Goal: Communication & Community: Answer question/provide support

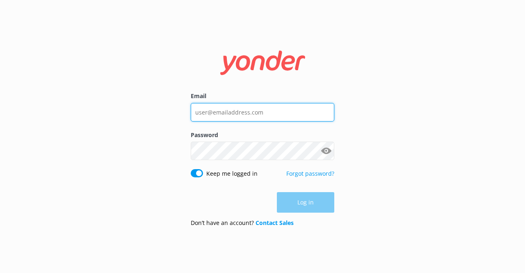
type input "[EMAIL_ADDRESS][DOMAIN_NAME]"
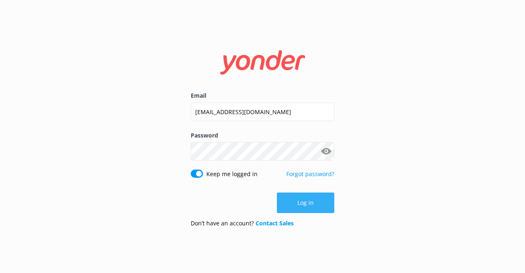
click at [304, 200] on div "Log in" at bounding box center [263, 202] width 144 height 21
click at [304, 200] on button "Log in" at bounding box center [305, 202] width 57 height 21
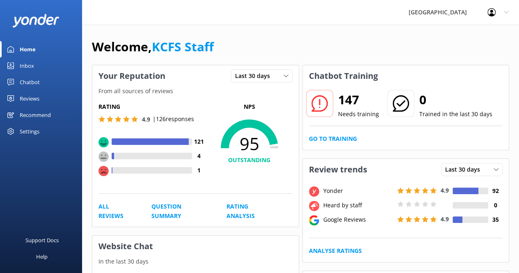
click at [27, 99] on div "Reviews" at bounding box center [30, 98] width 20 height 16
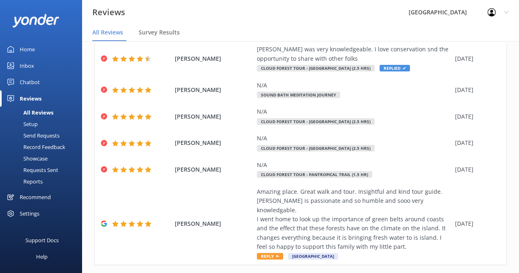
scroll to position [3, 0]
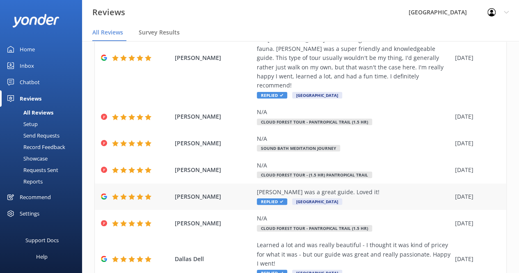
scroll to position [215, 0]
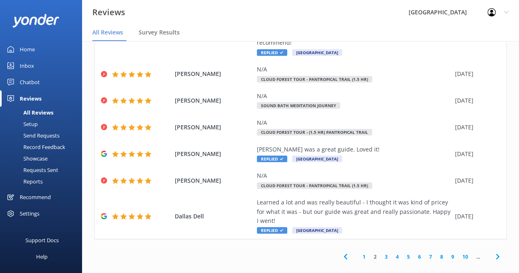
click at [359, 253] on link "1" at bounding box center [364, 257] width 11 height 8
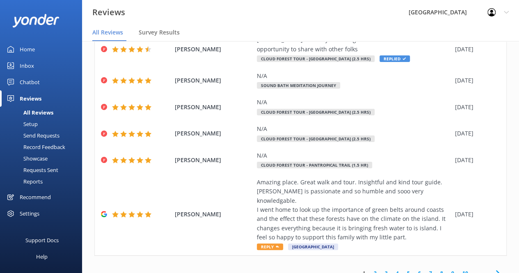
scroll to position [279, 0]
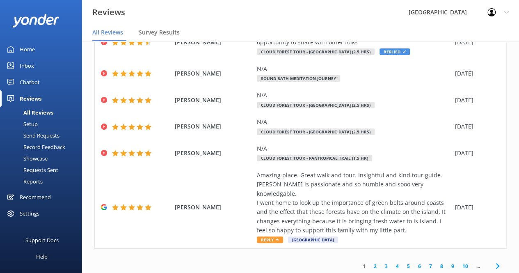
click at [32, 81] on div "Chatbot" at bounding box center [30, 82] width 20 height 16
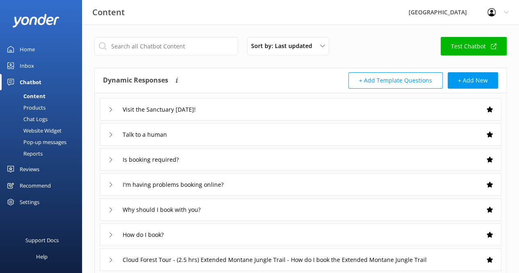
click at [30, 68] on div "Inbox" at bounding box center [27, 65] width 14 height 16
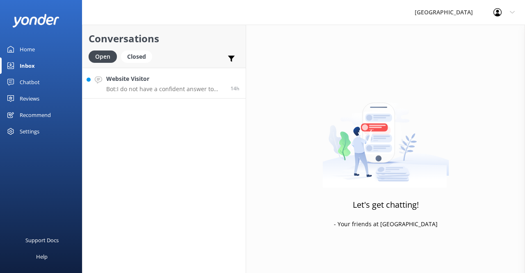
click at [186, 79] on h4 "Website Visitor" at bounding box center [165, 78] width 118 height 9
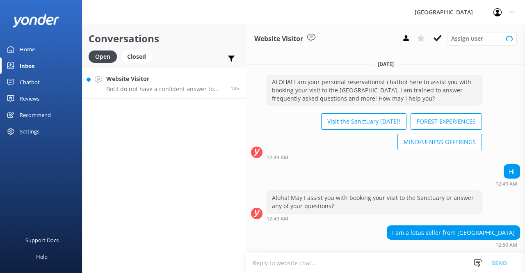
scroll to position [56, 0]
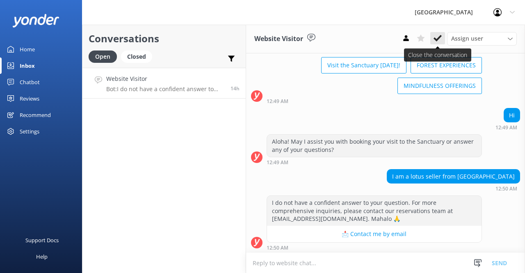
click at [434, 40] on icon at bounding box center [438, 38] width 8 height 8
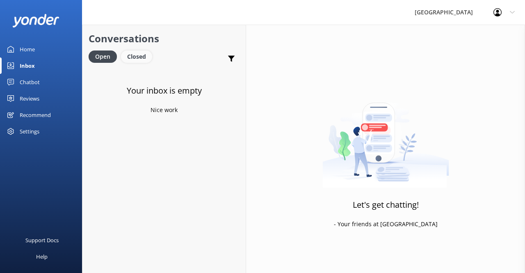
click at [140, 57] on div "Closed" at bounding box center [136, 56] width 31 height 12
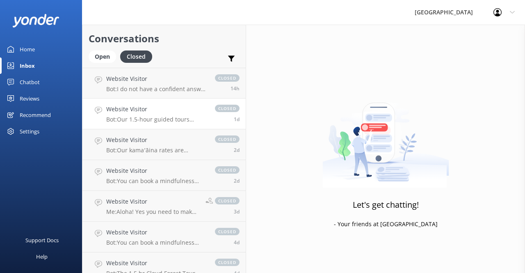
click at [180, 114] on div "Website Visitor Bot: Our 1.5-hour guided tours typically range from 4 to 10 peo…" at bounding box center [156, 114] width 101 height 18
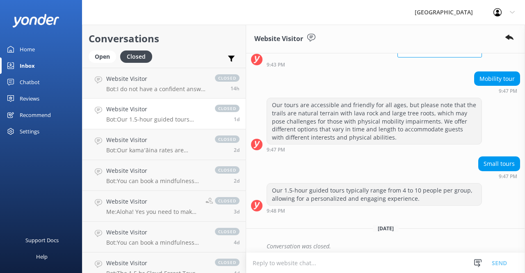
scroll to position [95, 0]
